Goal: Find contact information: Find contact information

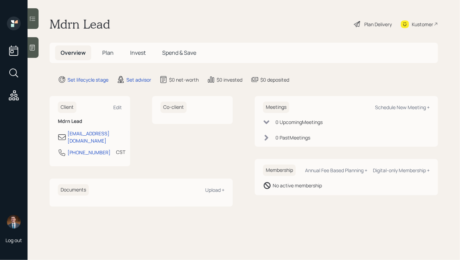
click at [49, 27] on main "Mdrn Lead Plan Delivery Kustomer Overview Plan Invest Spend & Save Set lifecycl…" at bounding box center [244, 130] width 433 height 260
click at [110, 28] on h1 "Mdrn Lead" at bounding box center [80, 24] width 61 height 15
drag, startPoint x: 103, startPoint y: 145, endPoint x: 61, endPoint y: 149, distance: 42.9
click at [61, 149] on div "334-848-4804 CST Currently 8:59 AM" at bounding box center [90, 155] width 64 height 12
copy div "334-848-4804"
